Goal: Transaction & Acquisition: Book appointment/travel/reservation

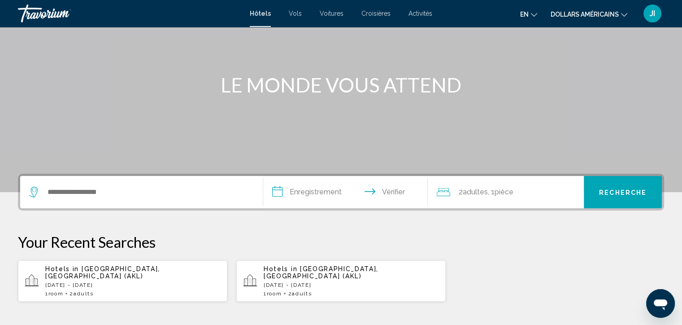
scroll to position [77, 0]
click at [378, 14] on font "Croisières" at bounding box center [375, 13] width 29 height 7
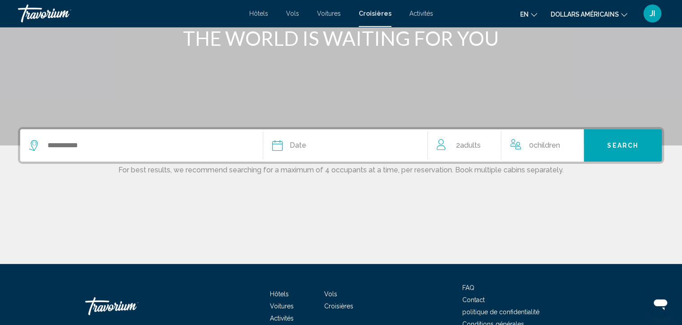
scroll to position [126, 0]
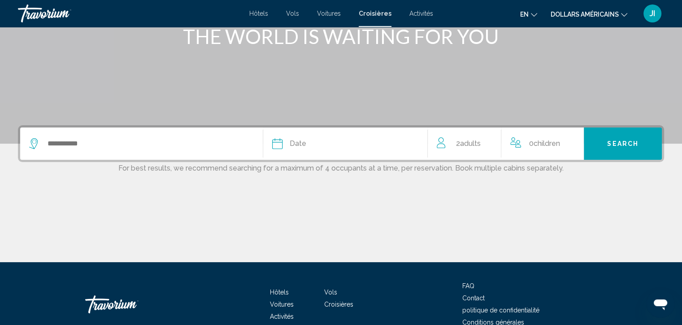
click at [283, 137] on button "Date January February March April May June July August September October Novemb…" at bounding box center [345, 143] width 147 height 32
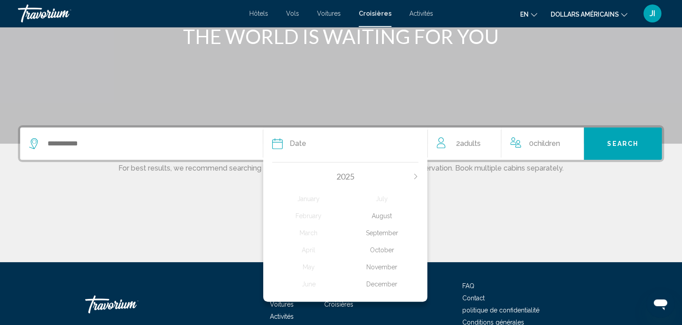
scroll to position [172, 0]
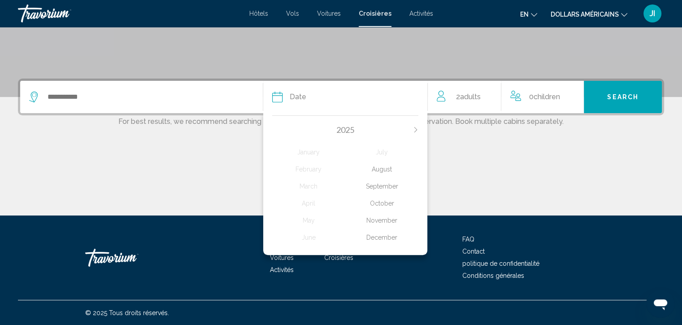
click at [416, 127] on icon "Next month" at bounding box center [415, 129] width 5 height 5
click at [311, 223] on div "May" at bounding box center [308, 220] width 73 height 16
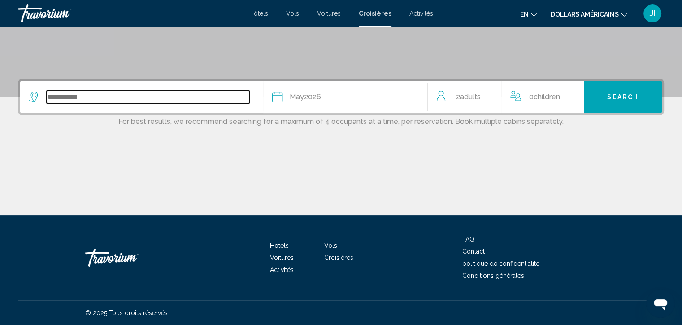
click at [194, 91] on input "Search widget" at bounding box center [148, 96] width 203 height 13
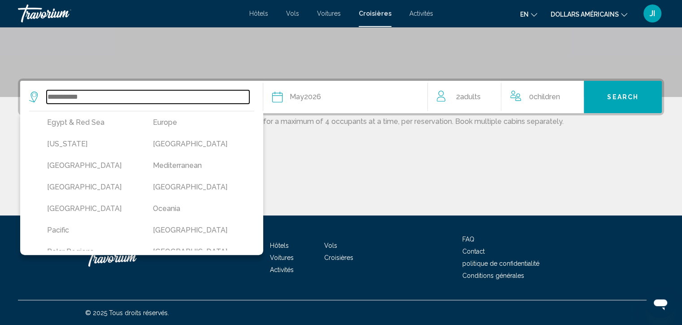
scroll to position [157, 0]
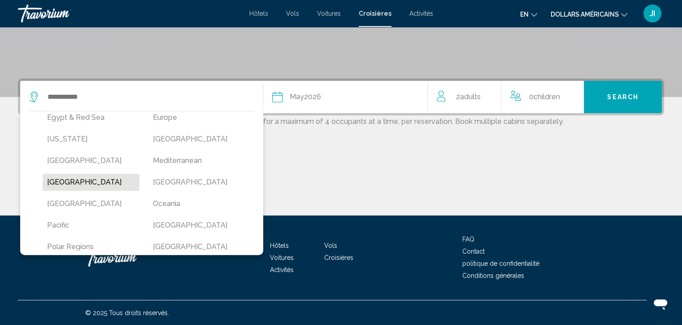
drag, startPoint x: 175, startPoint y: 219, endPoint x: 62, endPoint y: 183, distance: 119.1
click at [62, 183] on button "[GEOGRAPHIC_DATA]" at bounding box center [91, 182] width 97 height 17
type input "******"
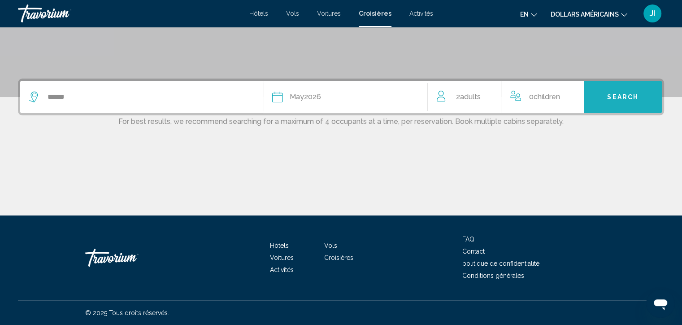
click at [633, 96] on span "Search" at bounding box center [622, 97] width 31 height 7
